Goal: Task Accomplishment & Management: Use online tool/utility

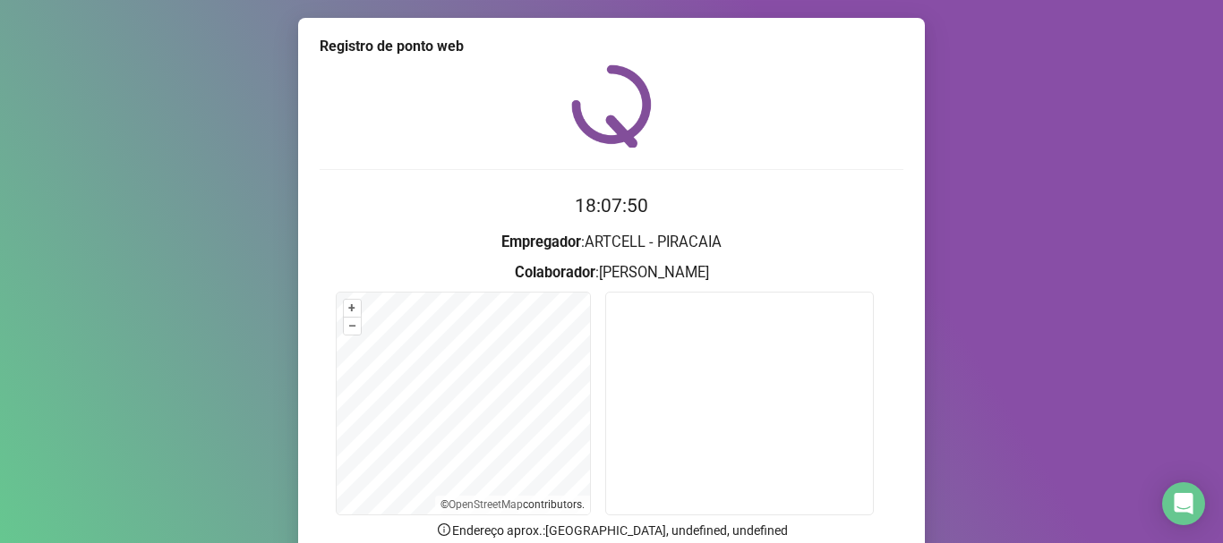
scroll to position [156, 0]
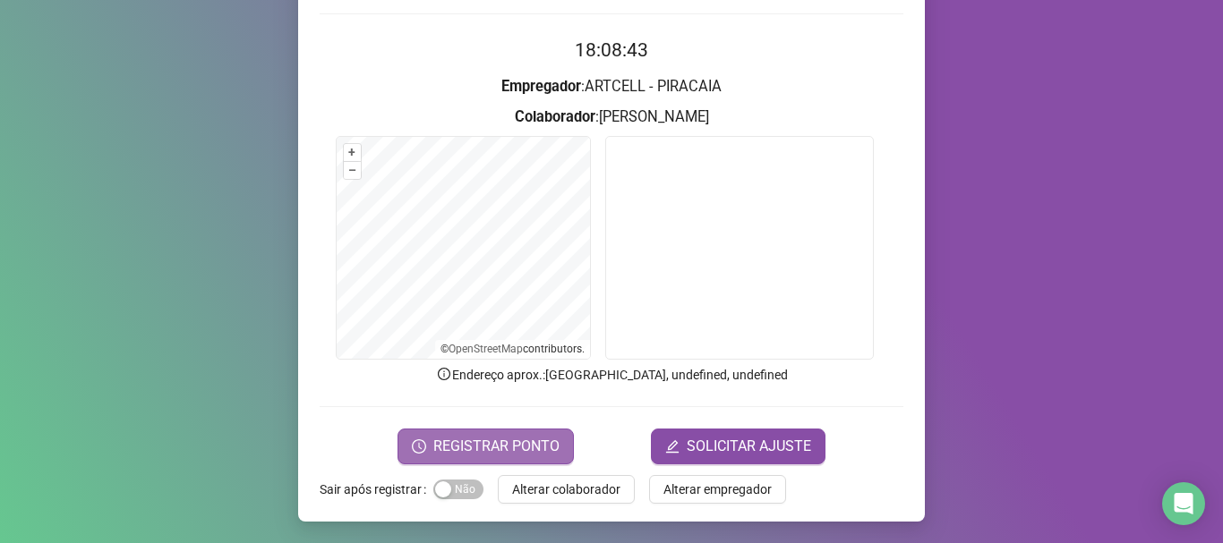
click at [529, 440] on span "REGISTRAR PONTO" at bounding box center [496, 446] width 126 height 21
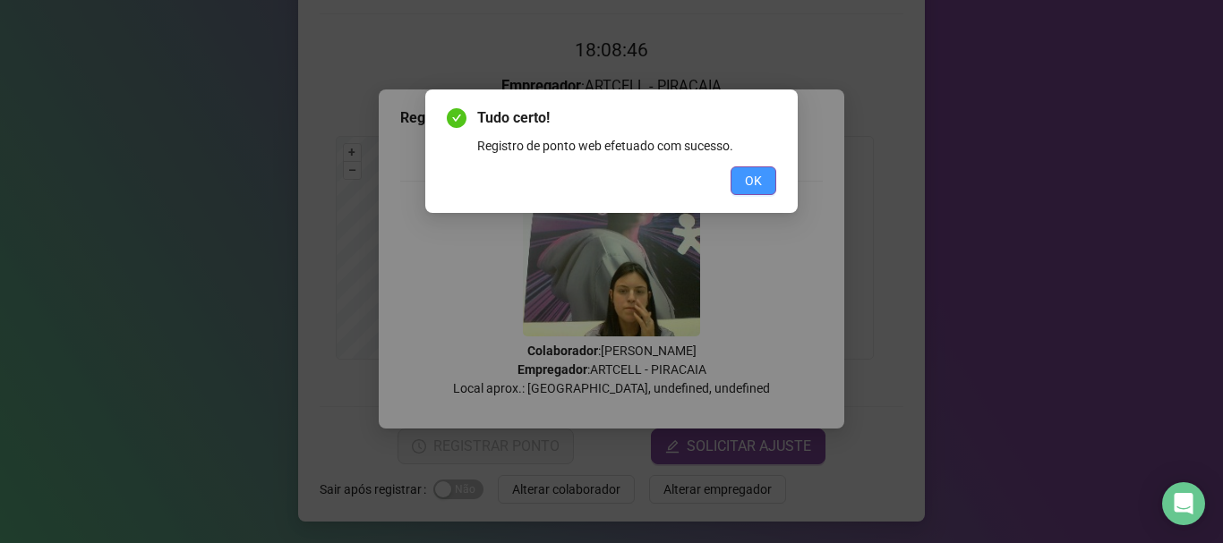
click at [751, 186] on span "OK" at bounding box center [753, 181] width 17 height 20
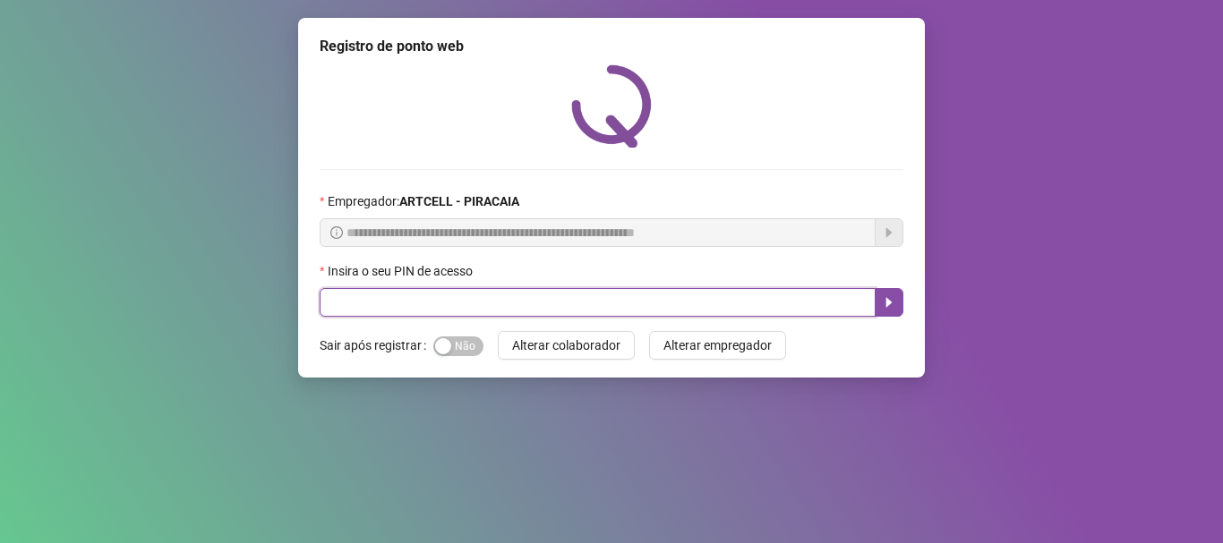
click at [549, 308] on input "text" at bounding box center [598, 302] width 556 height 29
type input "*****"
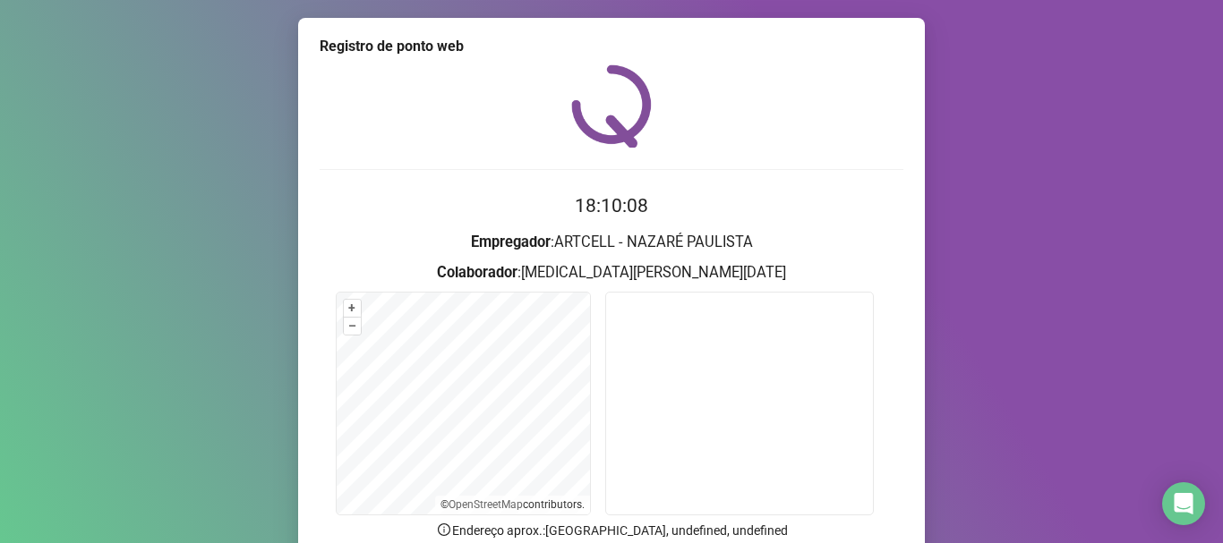
scroll to position [156, 0]
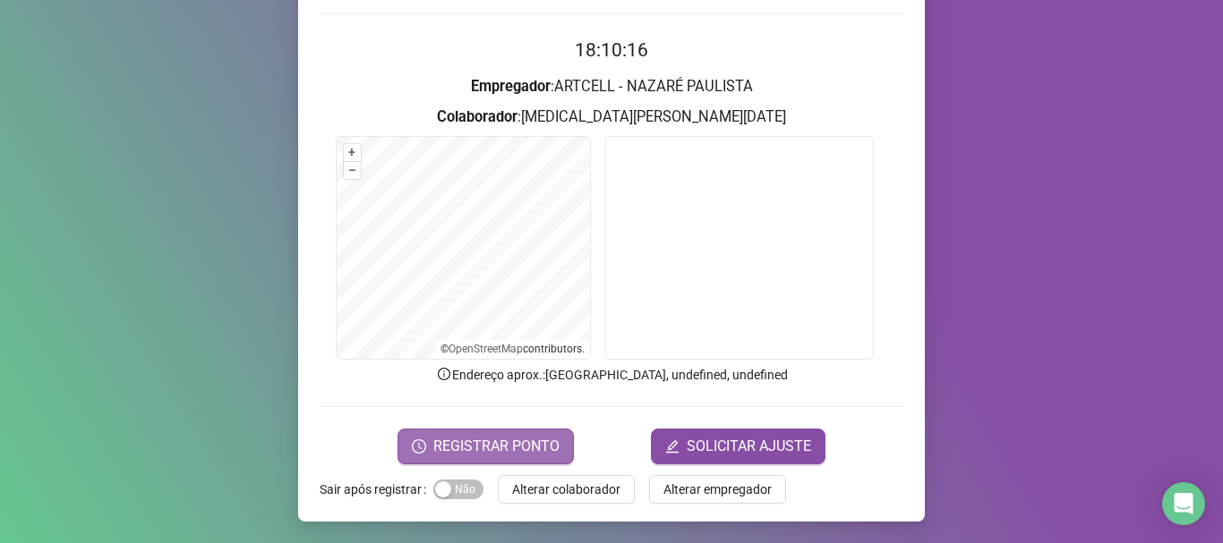
click at [456, 440] on span "REGISTRAR PONTO" at bounding box center [496, 446] width 126 height 21
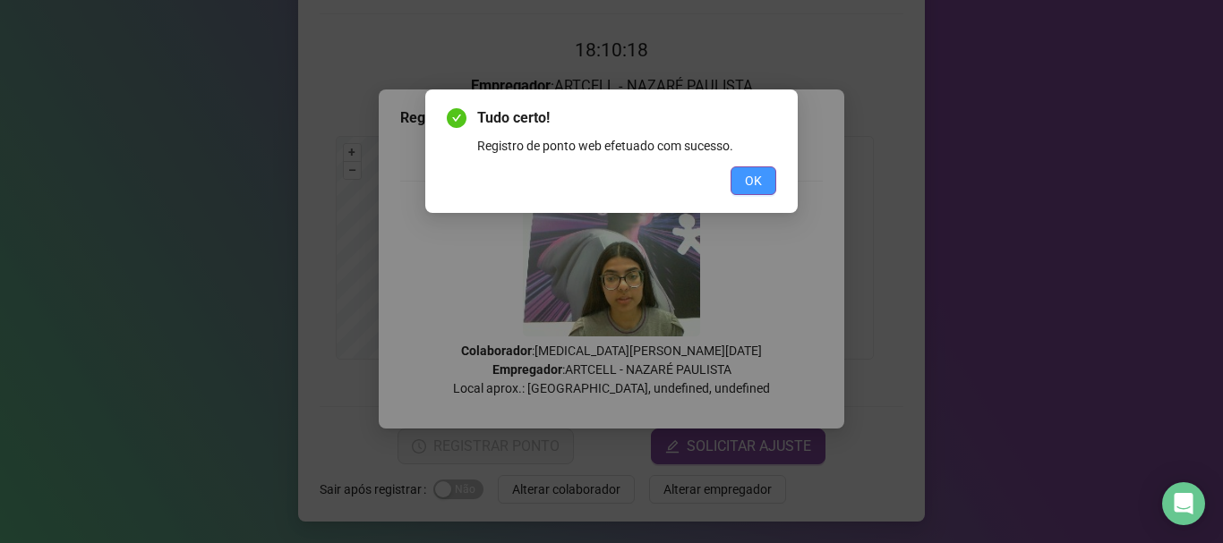
click at [751, 172] on span "OK" at bounding box center [753, 181] width 17 height 20
